Goal: Information Seeking & Learning: Learn about a topic

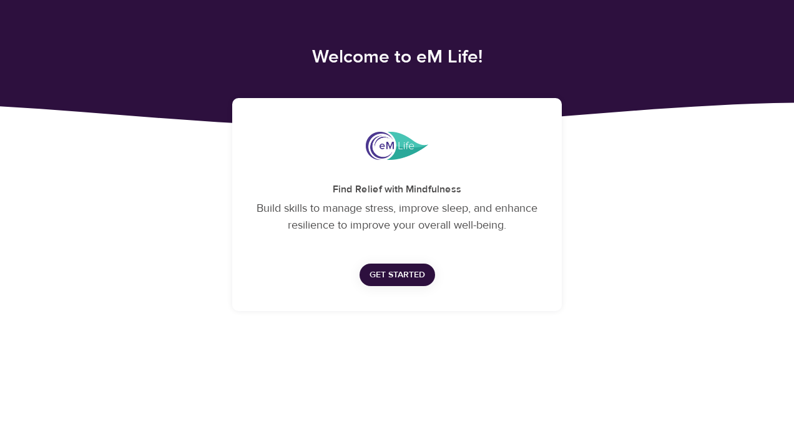
click at [402, 279] on span "Get Started" at bounding box center [397, 275] width 56 height 16
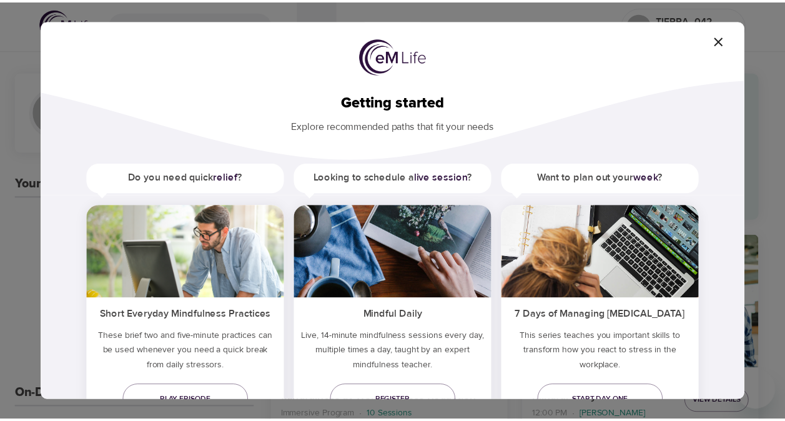
scroll to position [56, 0]
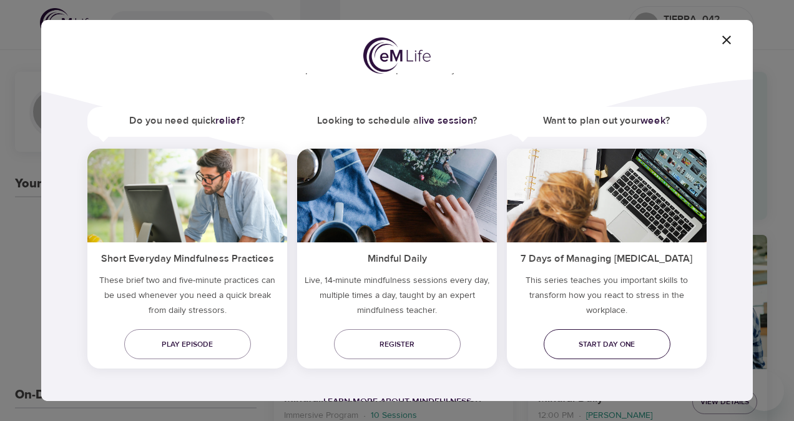
click at [589, 341] on span "Start day one" at bounding box center [607, 344] width 107 height 13
